Goal: Task Accomplishment & Management: Use online tool/utility

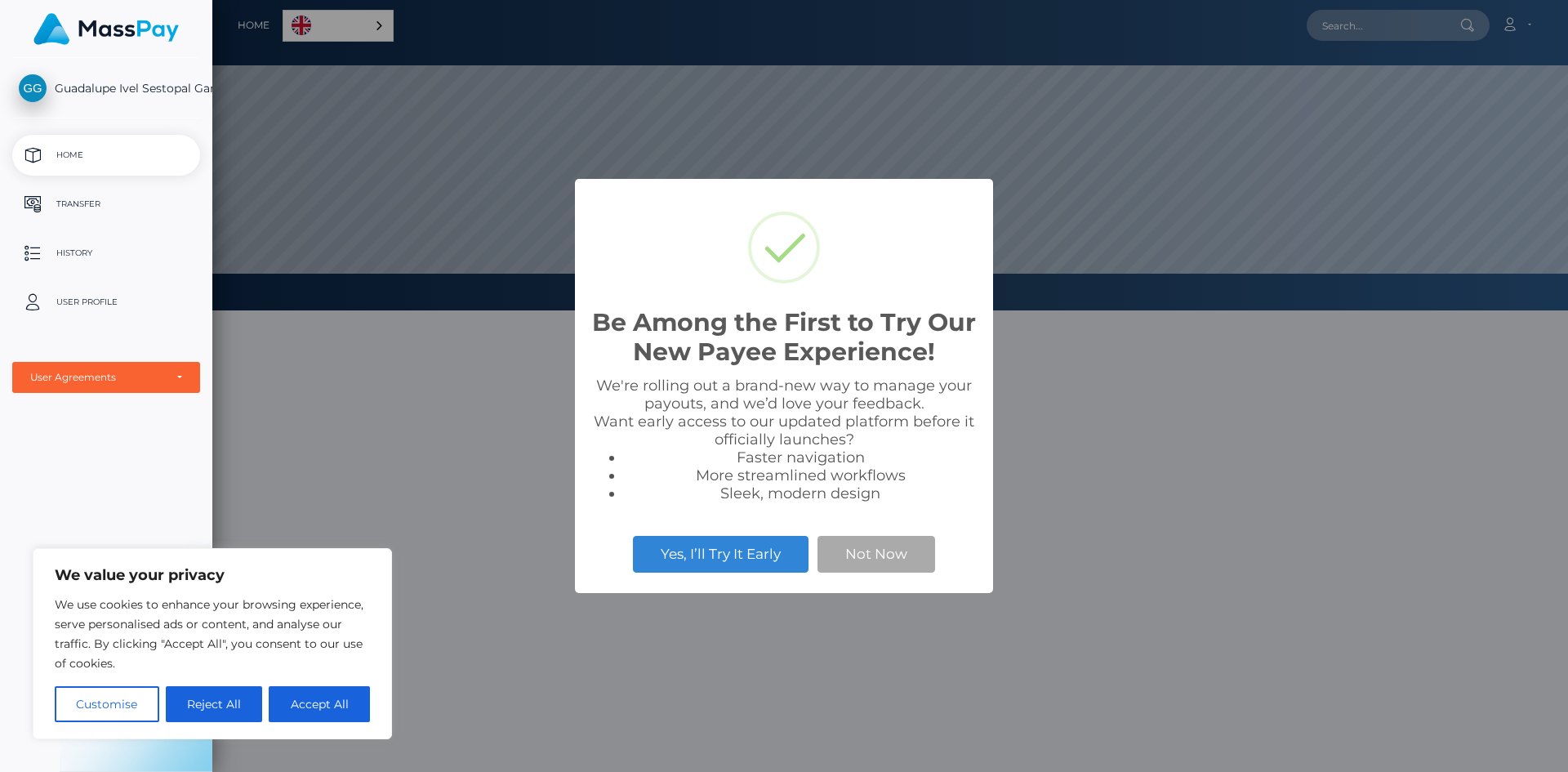
scroll to position [310, 1356]
click at [347, 710] on button "Accept All" at bounding box center [320, 704] width 101 height 36
checkbox input "true"
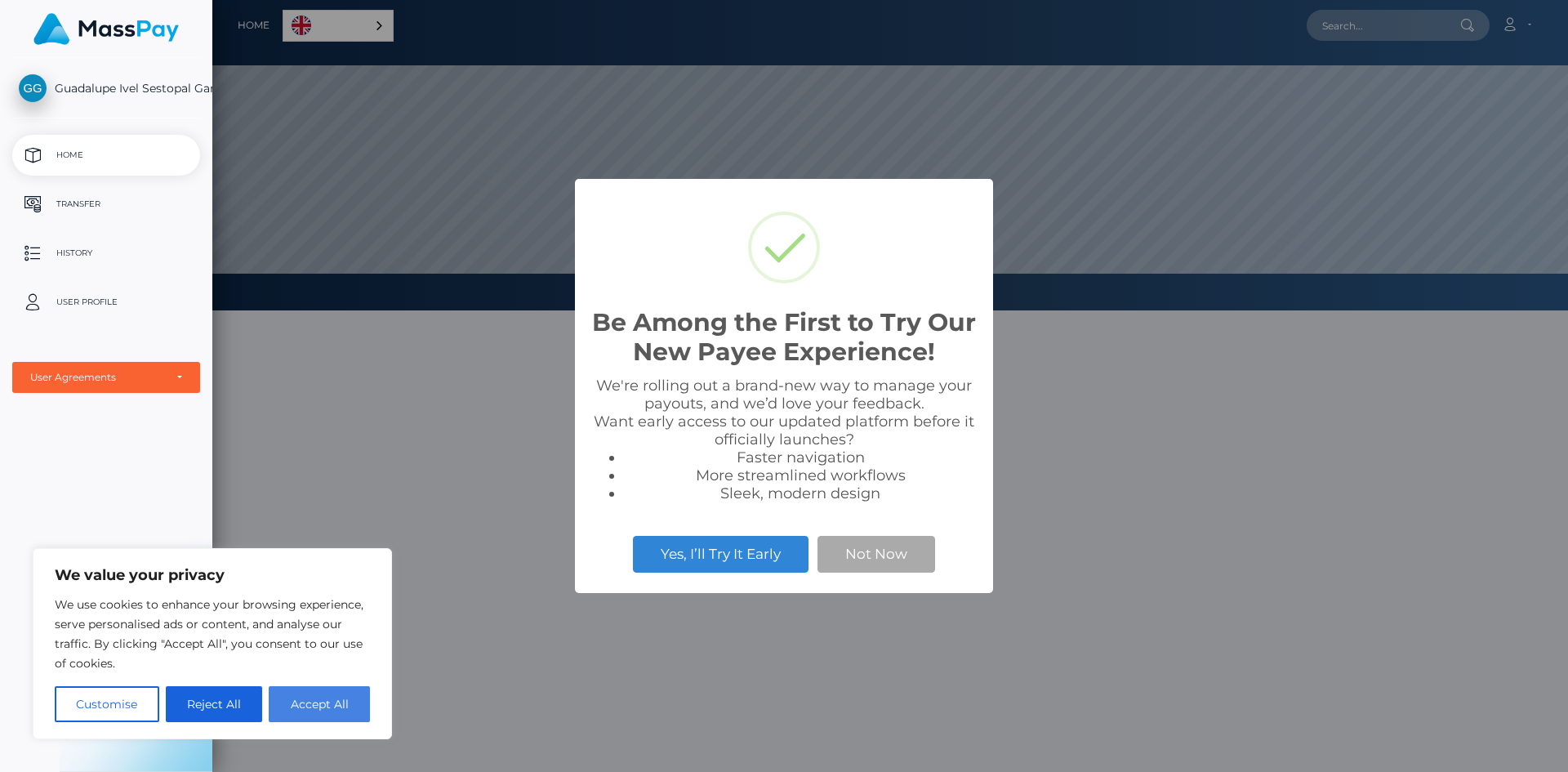
checkbox input "true"
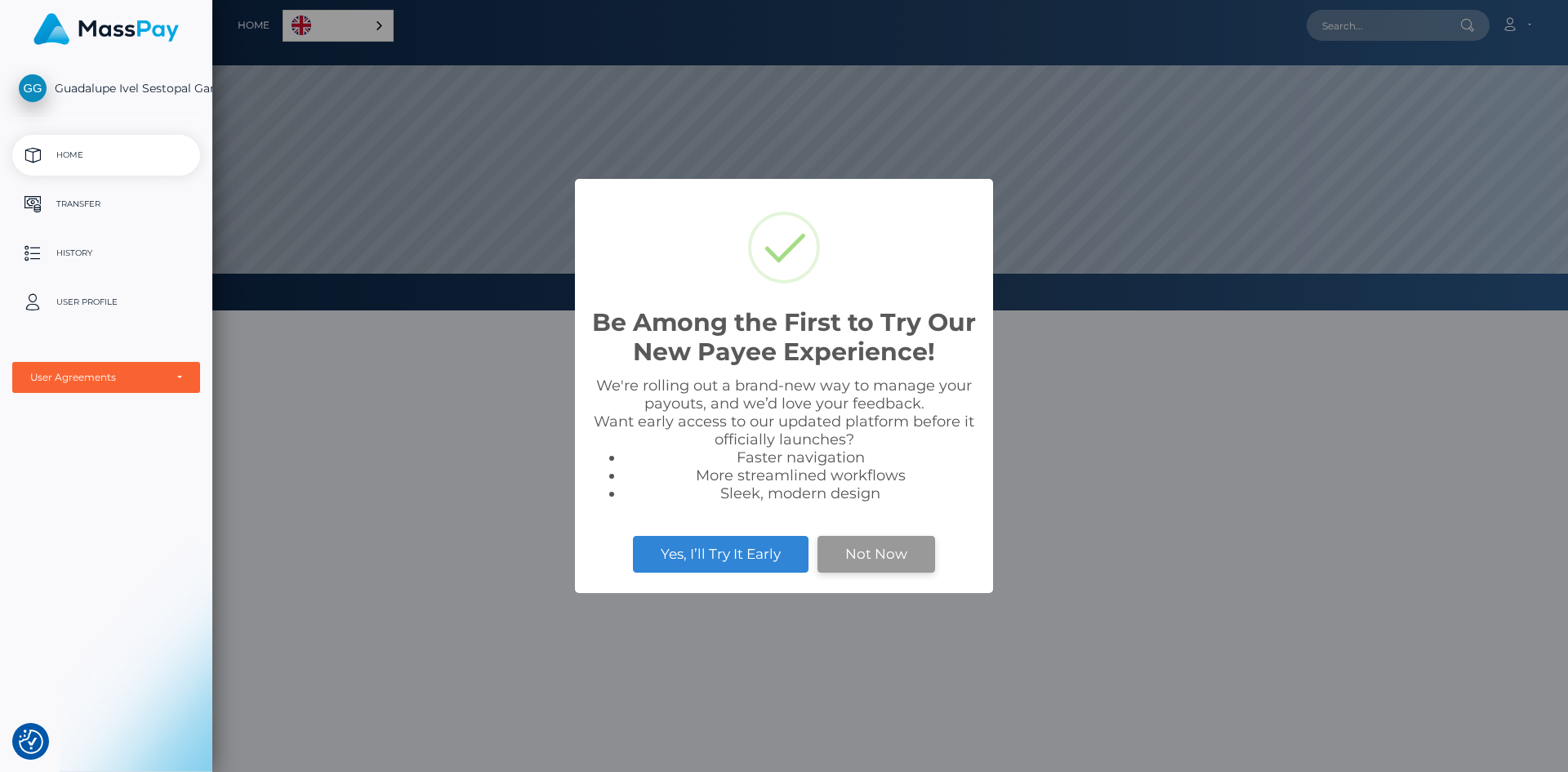
click at [847, 565] on button "Not Now" at bounding box center [876, 553] width 117 height 36
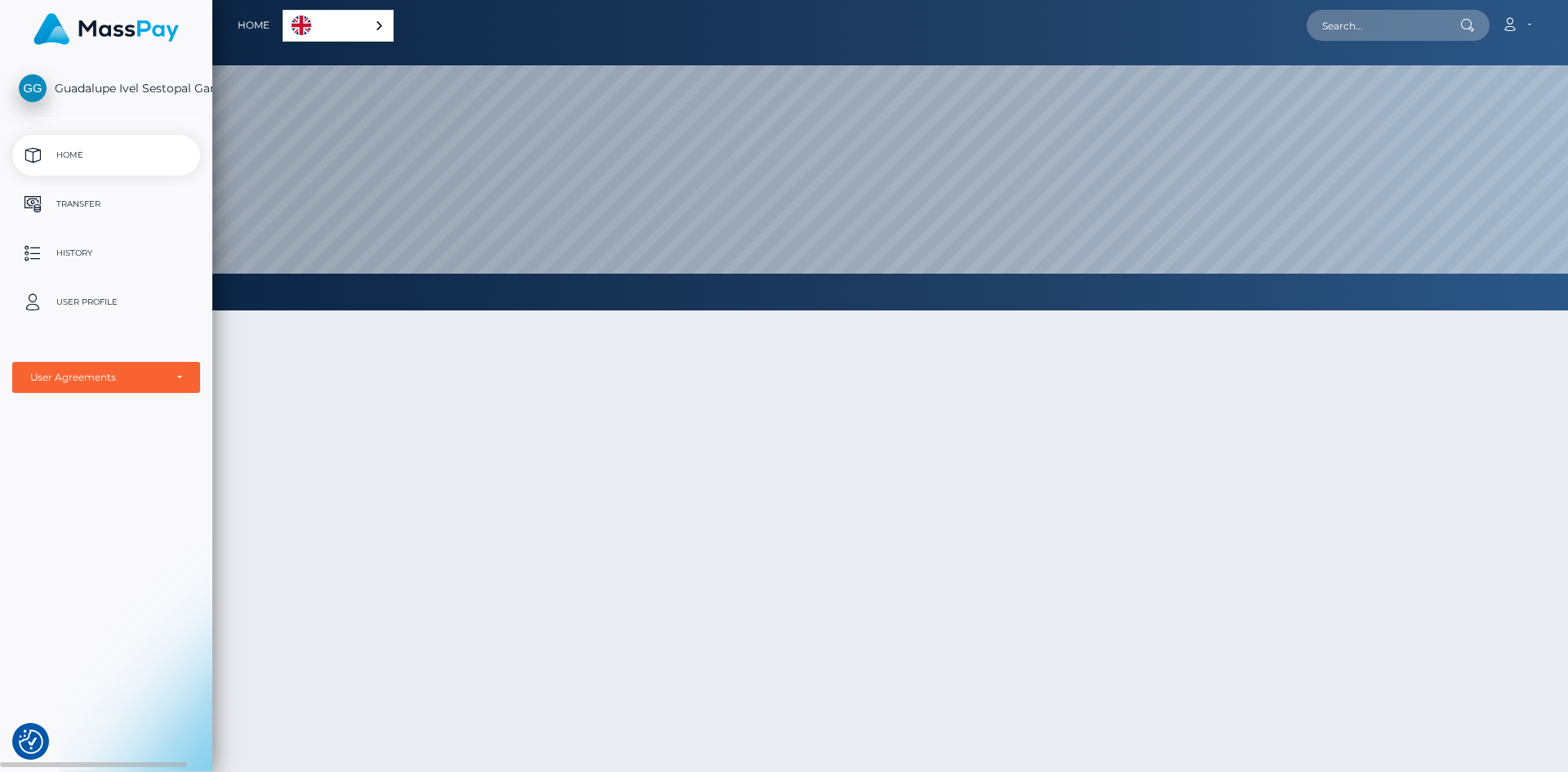
click at [79, 208] on p "Transfer" at bounding box center [106, 204] width 175 height 25
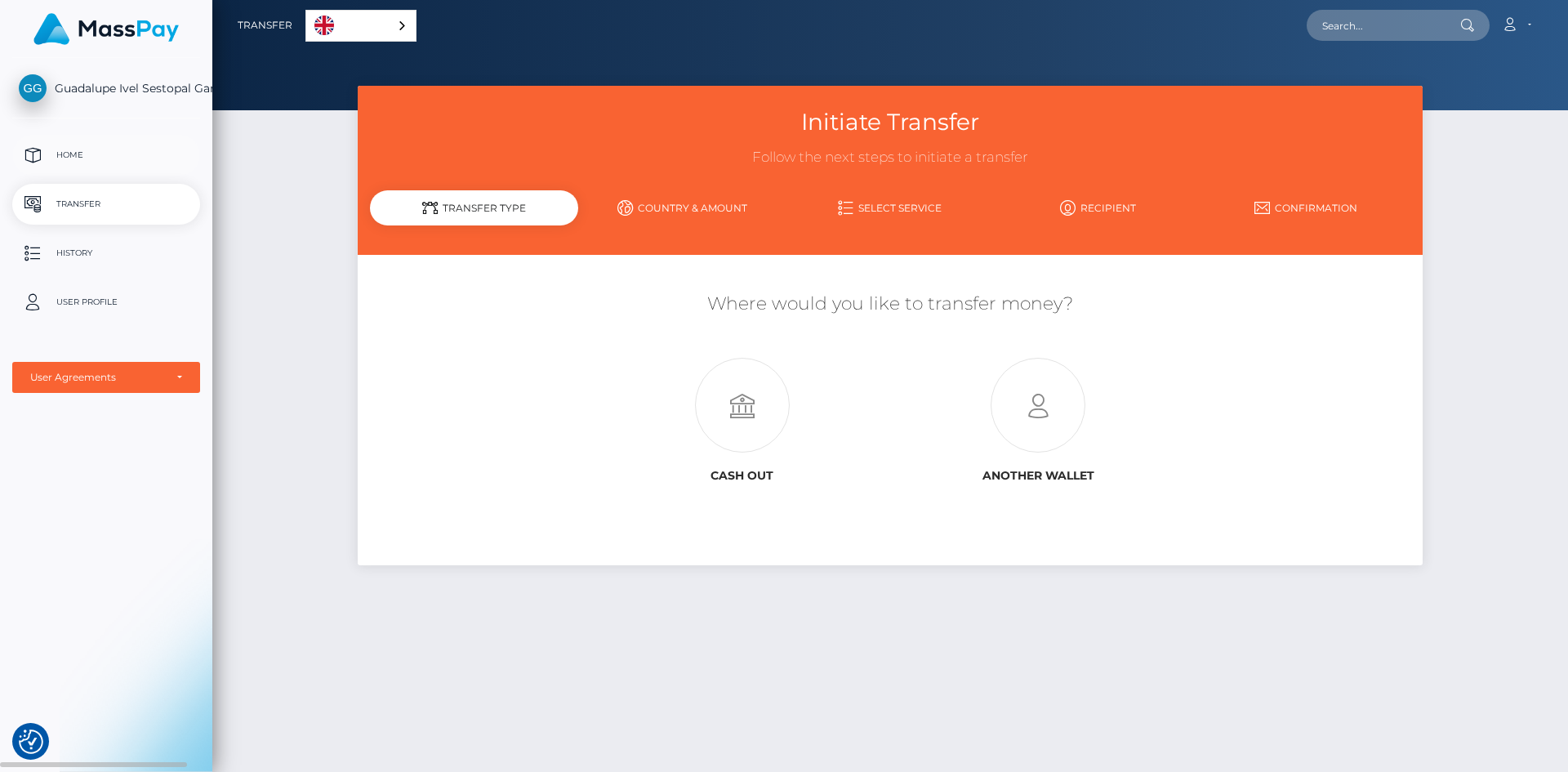
click at [111, 161] on p "Home" at bounding box center [106, 156] width 175 height 25
click at [396, 25] on div "English" at bounding box center [361, 25] width 111 height 31
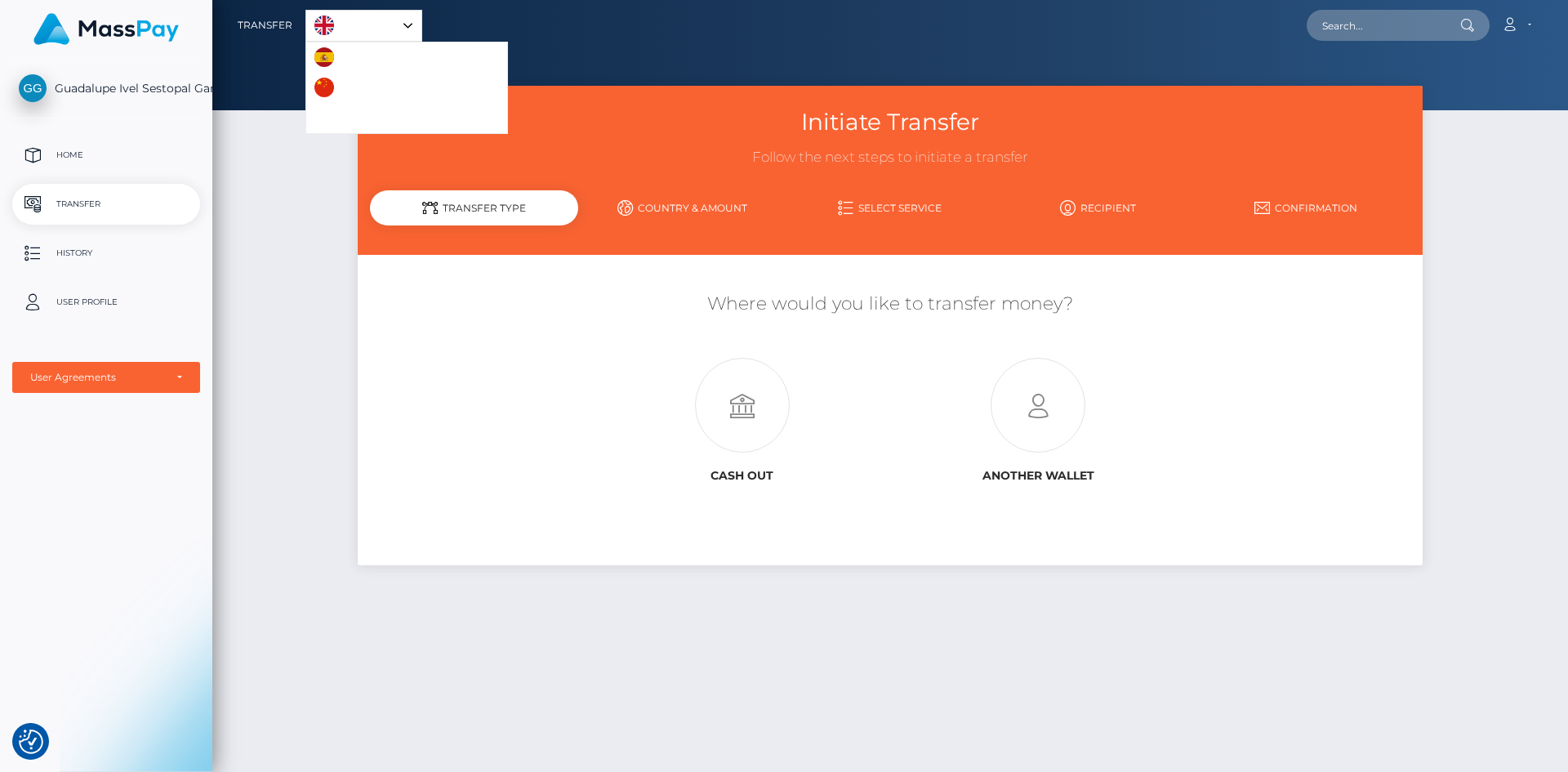
click at [328, 59] on img "Language list" at bounding box center [324, 57] width 20 height 20
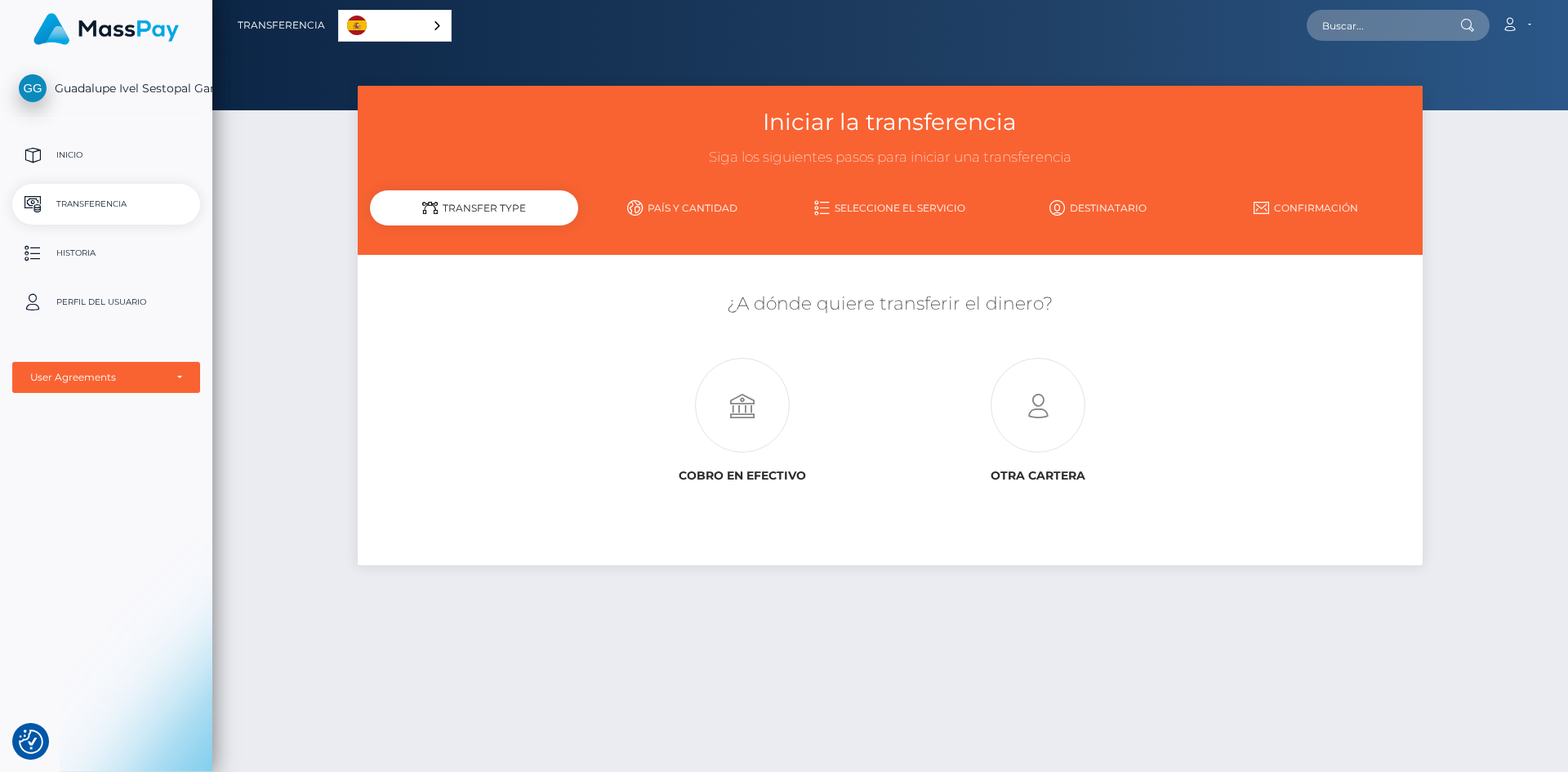
click at [431, 23] on div "Español" at bounding box center [394, 25] width 114 height 31
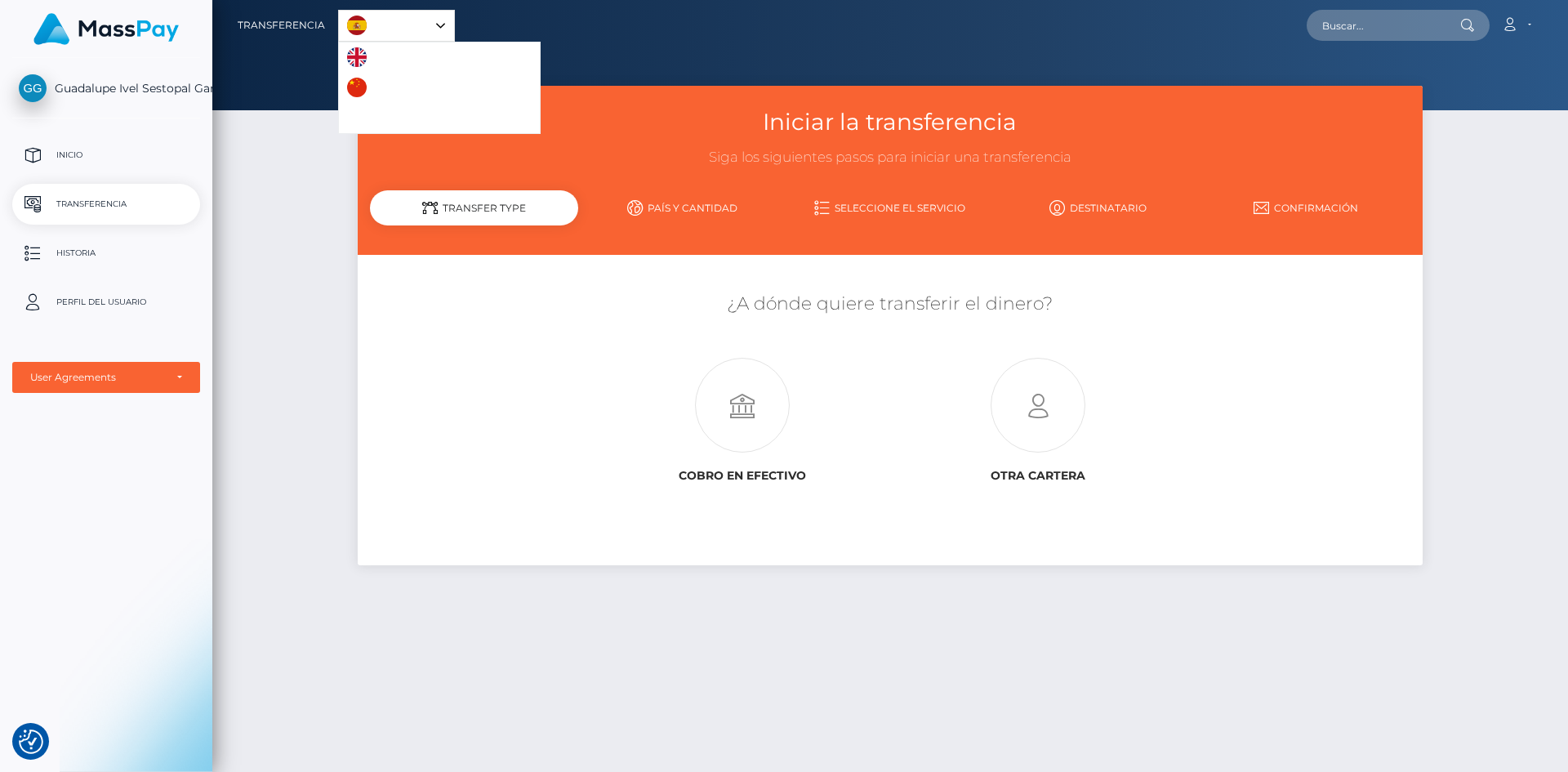
click at [382, 53] on link "English" at bounding box center [383, 57] width 89 height 31
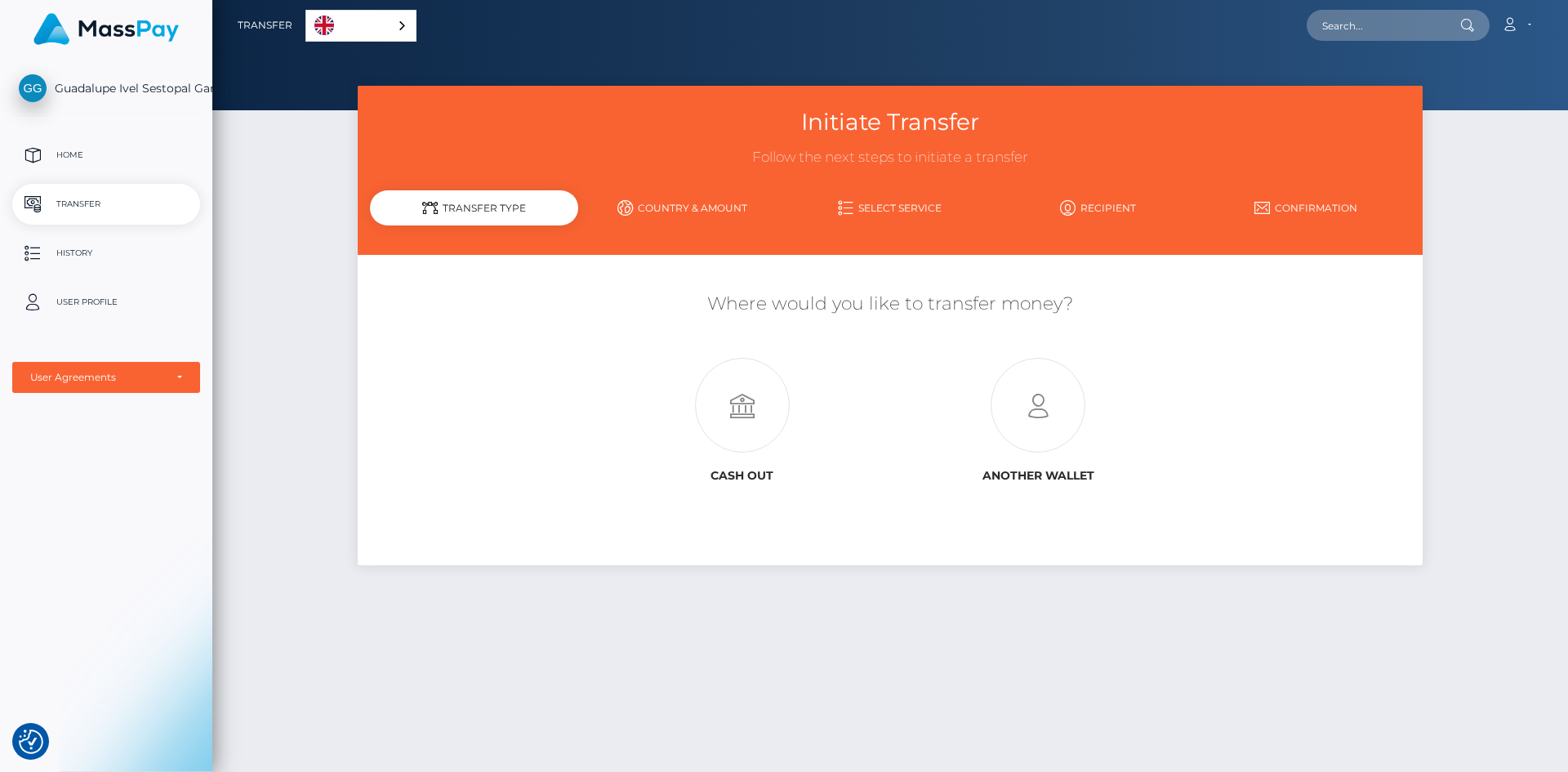
drag, startPoint x: 1028, startPoint y: 636, endPoint x: 974, endPoint y: 631, distance: 54.2
click at [1031, 636] on div "Initiate Transfer Follow the next steps to initiate a transfer Transfer Type Co…" at bounding box center [889, 421] width 1356 height 671
click at [72, 153] on p "Home" at bounding box center [106, 156] width 175 height 25
click at [94, 255] on p "History" at bounding box center [106, 253] width 175 height 25
click at [73, 161] on p "Home" at bounding box center [106, 156] width 175 height 25
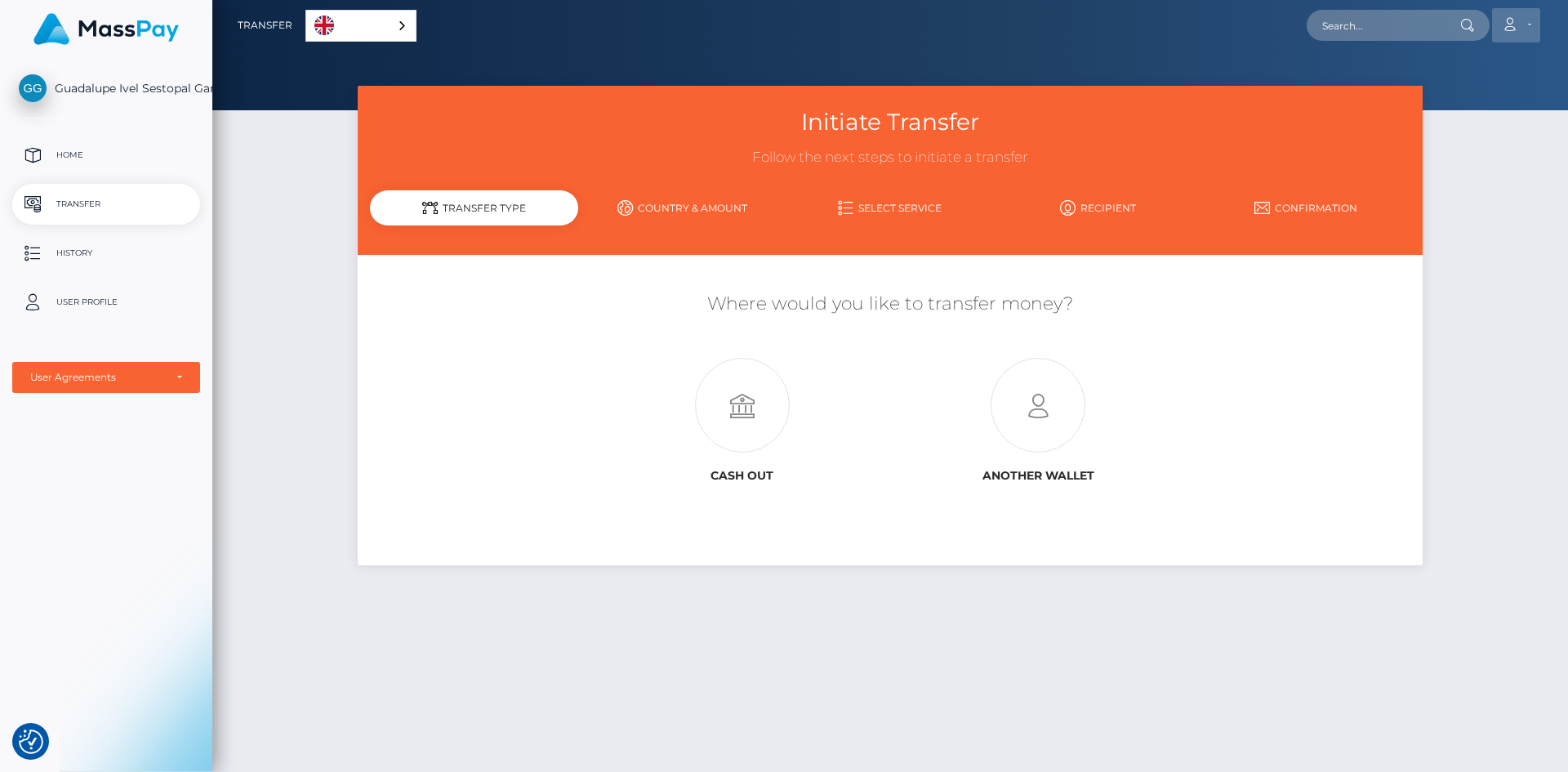
click at [1527, 22] on link "Account" at bounding box center [1516, 26] width 48 height 34
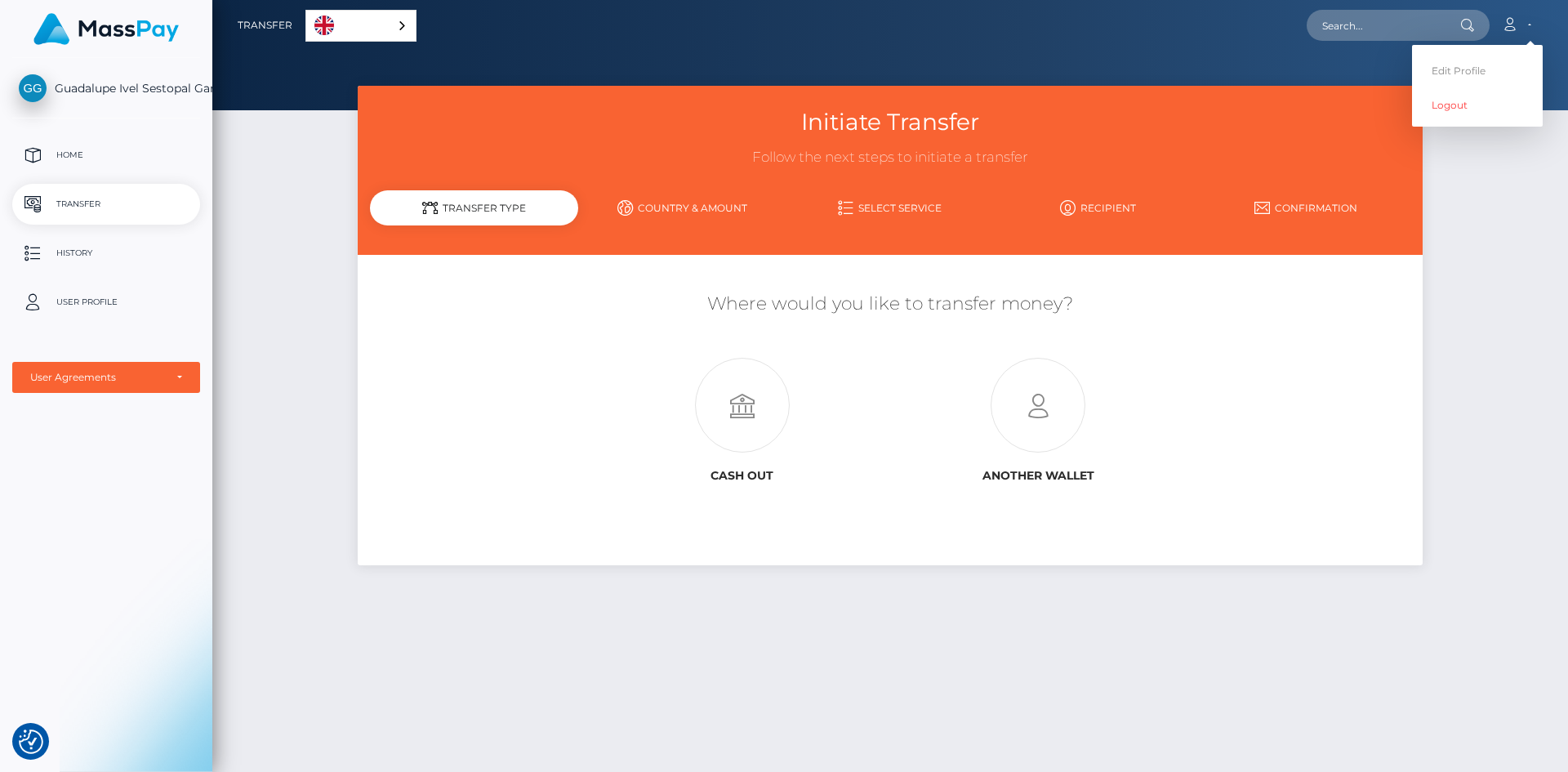
drag, startPoint x: 1504, startPoint y: 220, endPoint x: 1484, endPoint y: 241, distance: 29.0
click at [1504, 221] on div "Initiate Transfer Follow the next steps to initiate a transfer Transfer Type Co…" at bounding box center [889, 421] width 1356 height 671
click at [735, 215] on link "Country & Amount" at bounding box center [682, 208] width 208 height 29
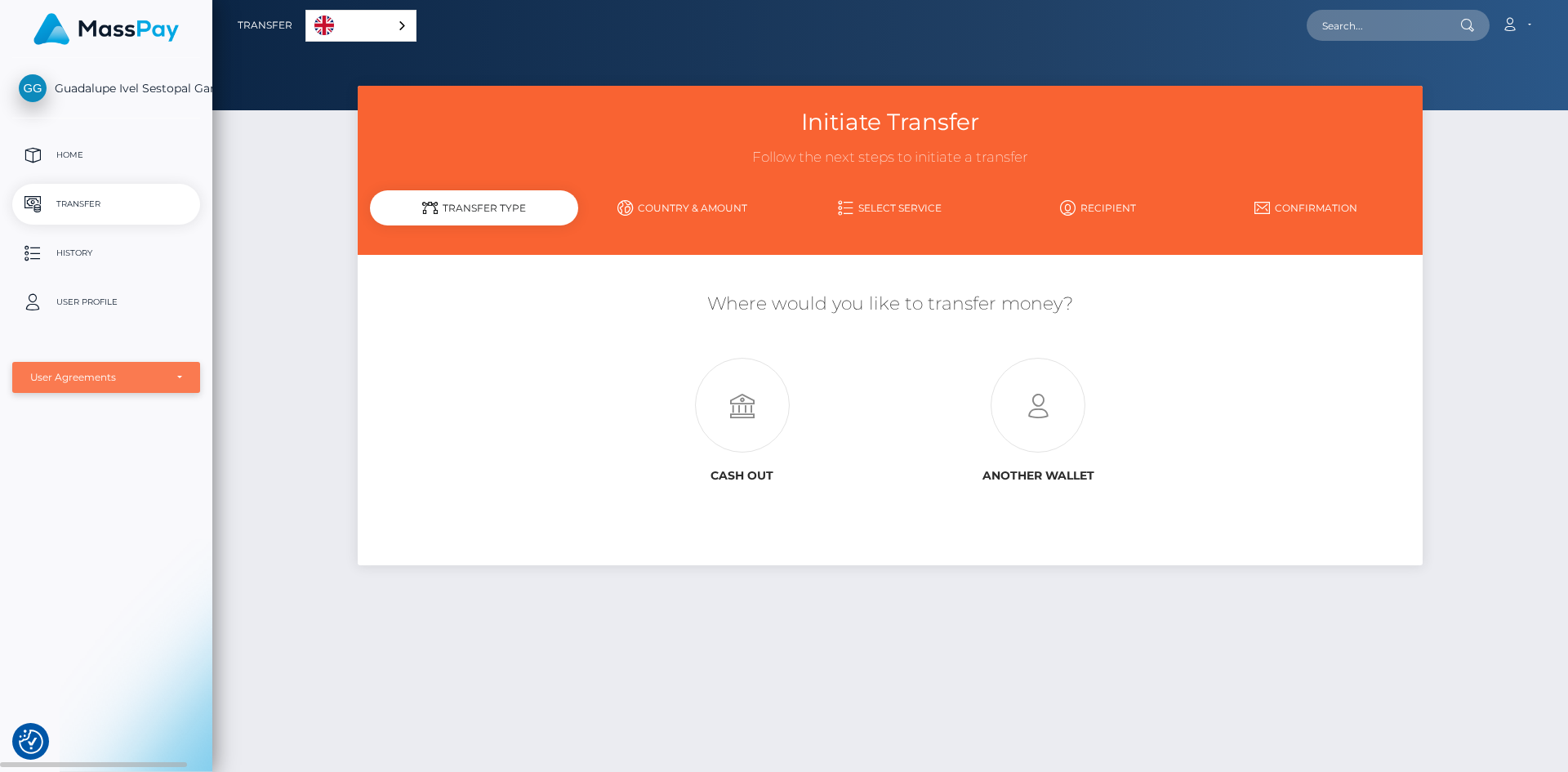
click at [179, 381] on div "User Agreements" at bounding box center [106, 378] width 152 height 13
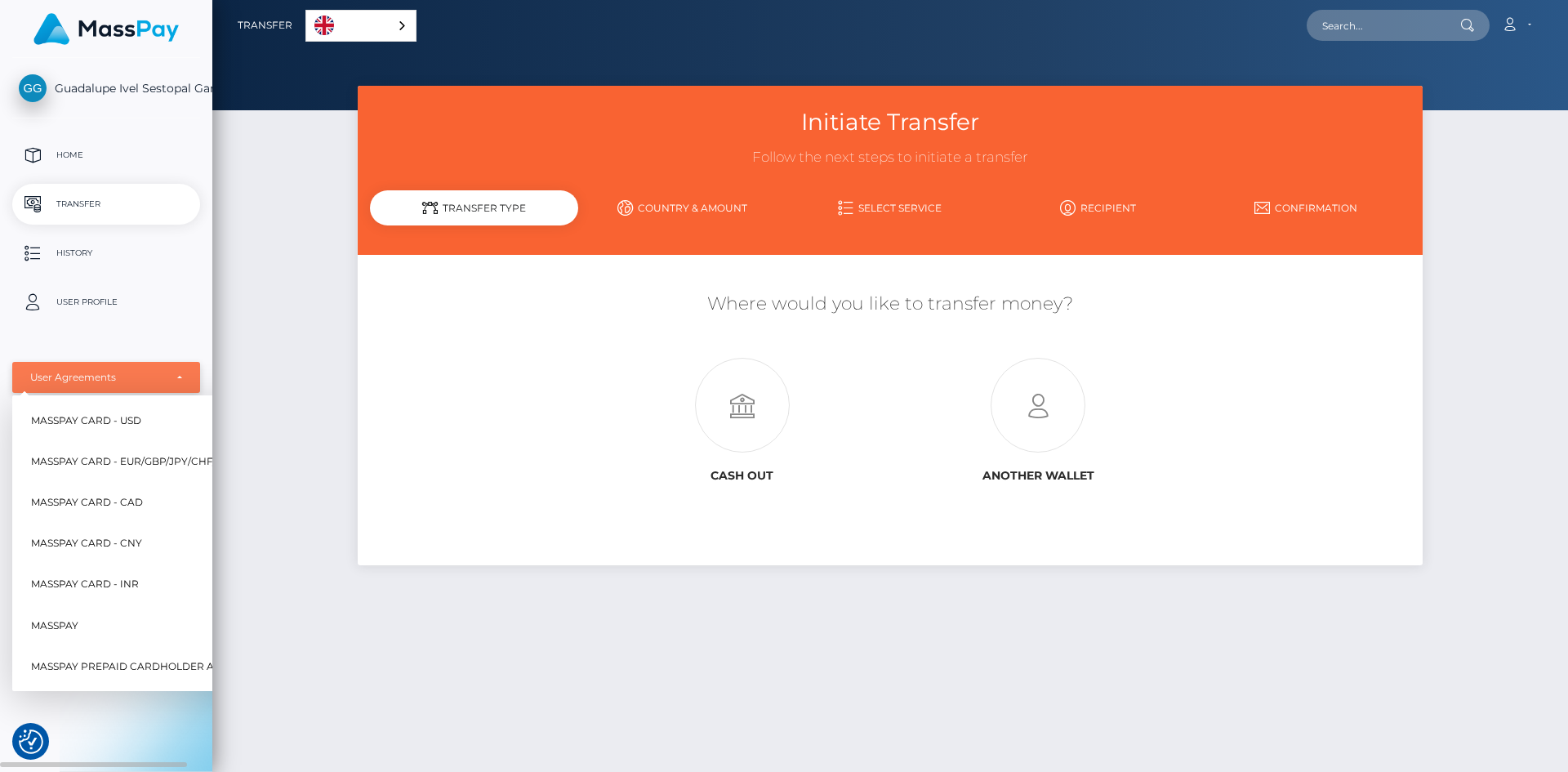
click at [178, 381] on div "User Agreements" at bounding box center [106, 378] width 152 height 13
